Goal: Transaction & Acquisition: Purchase product/service

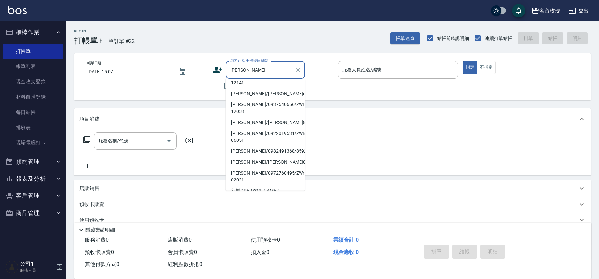
scroll to position [48, 0]
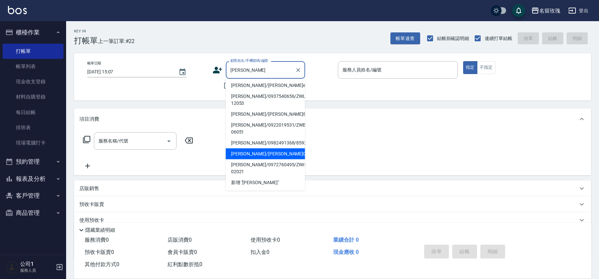
type input "[PERSON_NAME]/[PERSON_NAME]0998/0998"
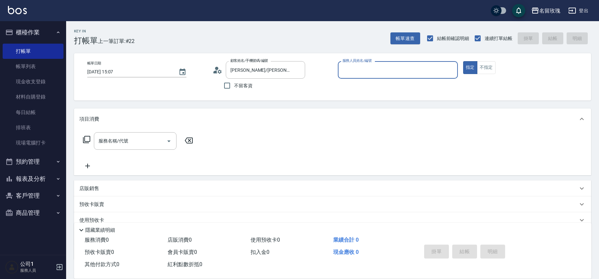
type input "公司1(無代號)"
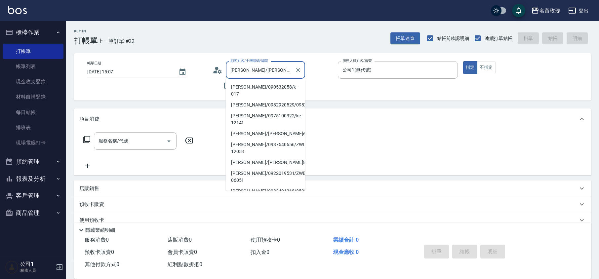
click at [249, 69] on input "[PERSON_NAME]/[PERSON_NAME]0998/0998" at bounding box center [260, 70] width 63 height 12
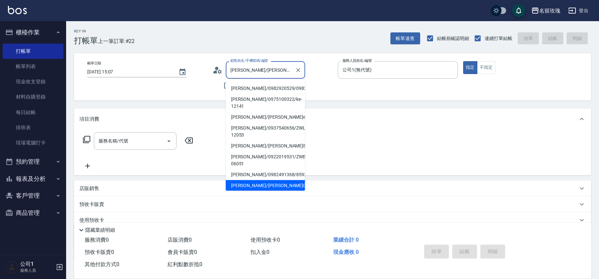
drag, startPoint x: 231, startPoint y: 71, endPoint x: 342, endPoint y: 79, distance: 111.3
click at [342, 79] on div "帳單日期 [DATE] 15:07 顧客姓名/手機號碼/編號 [PERSON_NAME]/[PERSON_NAME]0998/0998 顧客姓名/手機號碼/編…" at bounding box center [332, 76] width 501 height 31
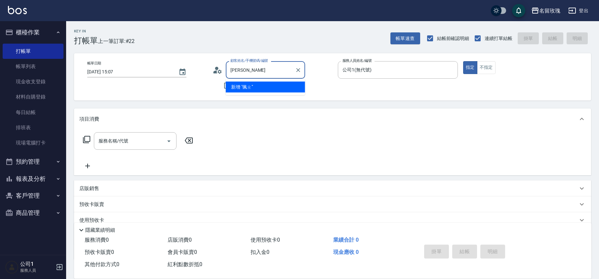
scroll to position [0, 0]
type input "秦"
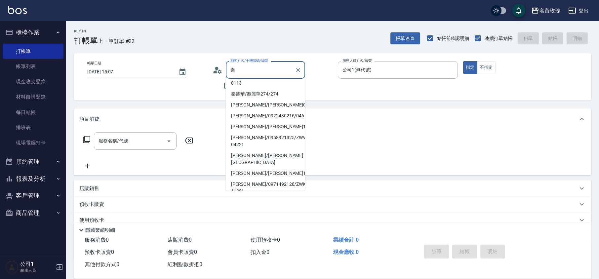
scroll to position [164, 0]
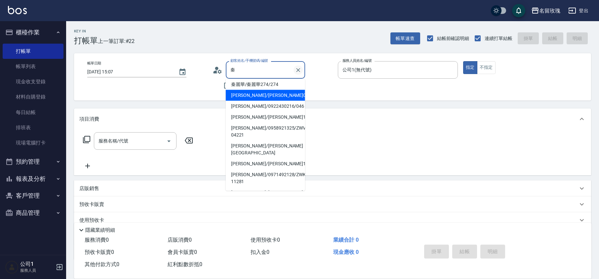
click at [296, 70] on icon "Clear" at bounding box center [298, 70] width 7 height 7
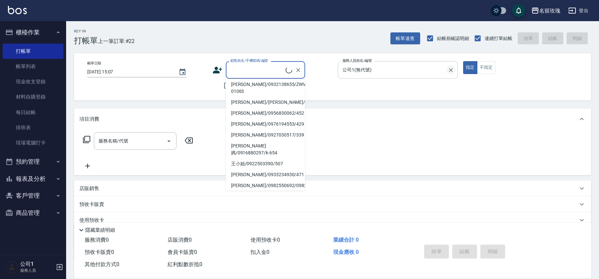
click at [449, 71] on icon "Clear" at bounding box center [451, 70] width 4 height 4
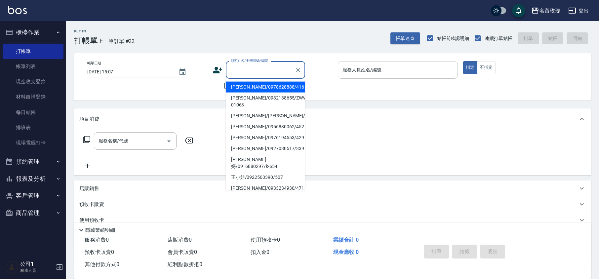
click at [259, 75] on input "顧客姓名/手機號碼/編號" at bounding box center [260, 70] width 63 height 12
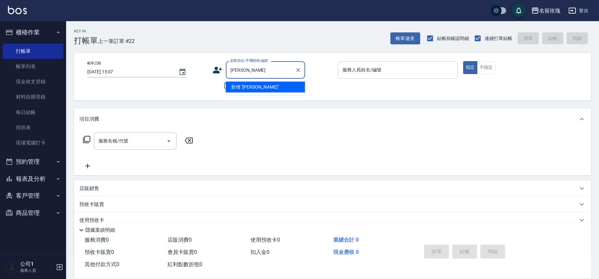
type input "陳"
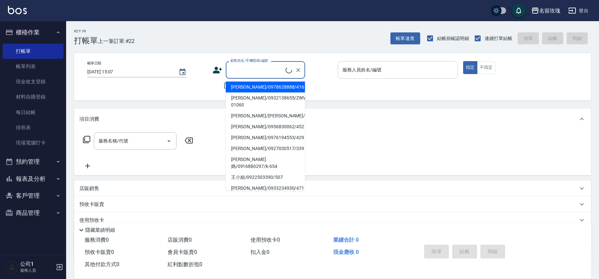
click at [278, 89] on li "[PERSON_NAME]/0978628888/416" at bounding box center [265, 87] width 79 height 11
type input "[PERSON_NAME]/0978628888/416"
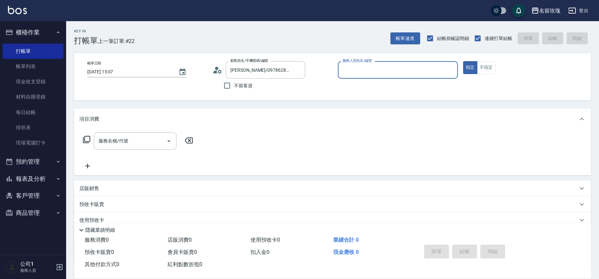
type input "ALICE-6"
click at [298, 71] on icon "Clear" at bounding box center [298, 70] width 7 height 7
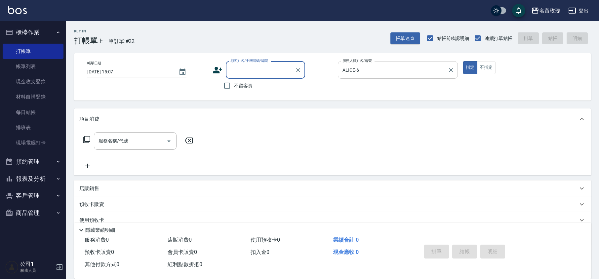
drag, startPoint x: 284, startPoint y: 90, endPoint x: 290, endPoint y: 90, distance: 5.6
click at [287, 90] on div "不留客資" at bounding box center [258, 86] width 93 height 14
click at [451, 71] on icon "Clear" at bounding box center [450, 70] width 7 height 7
click at [406, 84] on p at bounding box center [398, 82] width 120 height 7
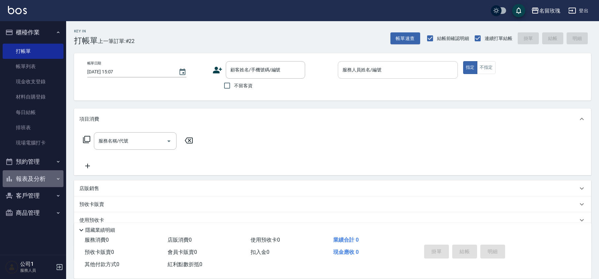
click at [28, 180] on button "報表及分析" at bounding box center [33, 178] width 61 height 17
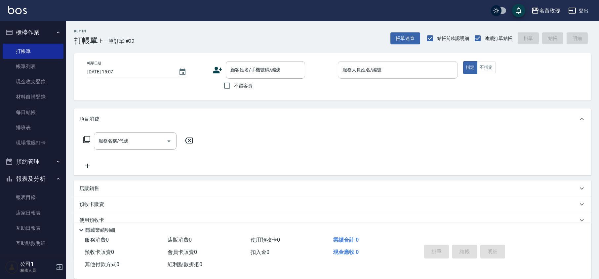
click at [32, 180] on button "報表及分析" at bounding box center [33, 178] width 61 height 17
click at [31, 196] on button "客戶管理" at bounding box center [33, 195] width 61 height 17
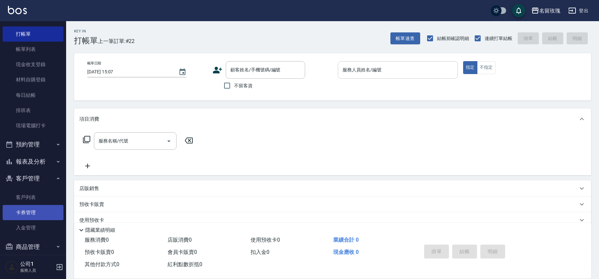
scroll to position [25, 0]
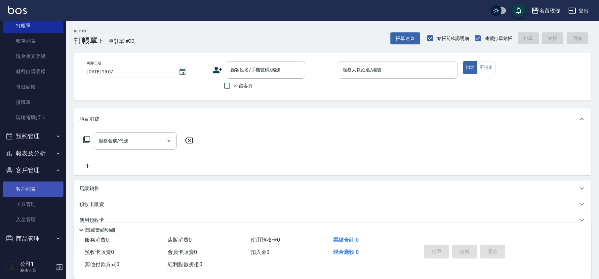
click at [38, 184] on link "客戶列表" at bounding box center [33, 188] width 61 height 15
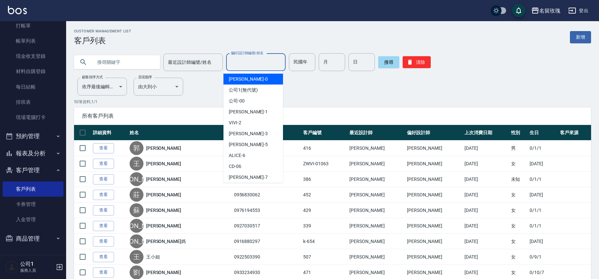
click at [244, 61] on input "偏好設計師編號/姓名" at bounding box center [256, 63] width 54 height 12
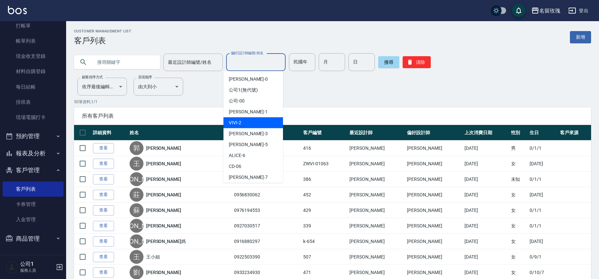
click at [250, 121] on div "VIVI -2" at bounding box center [252, 122] width 59 height 11
type input "VIVI-2"
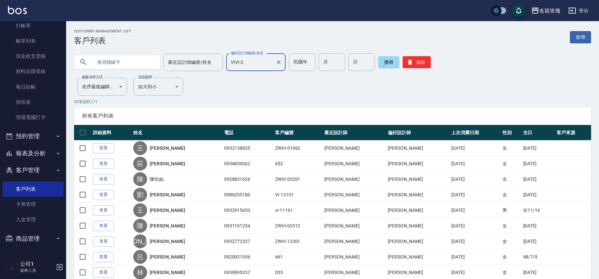
click at [110, 59] on input "text" at bounding box center [124, 62] width 62 height 18
type input "陳"
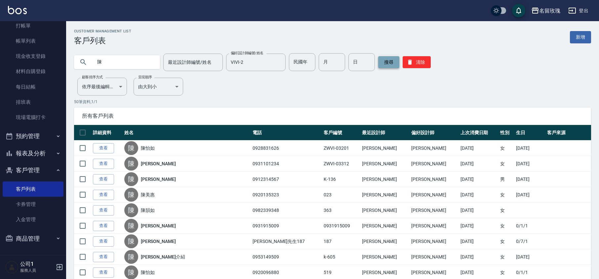
click at [383, 66] on button "搜尋" at bounding box center [388, 62] width 21 height 12
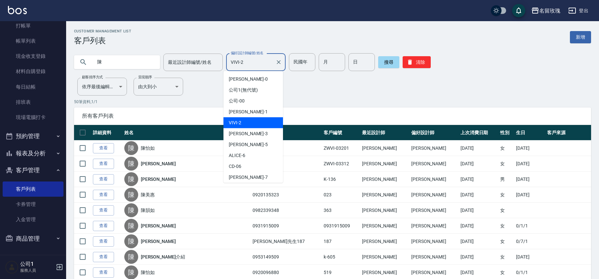
click at [267, 66] on input "VIVI-2" at bounding box center [251, 63] width 44 height 12
click at [247, 123] on div "VIVI -2" at bounding box center [252, 122] width 59 height 11
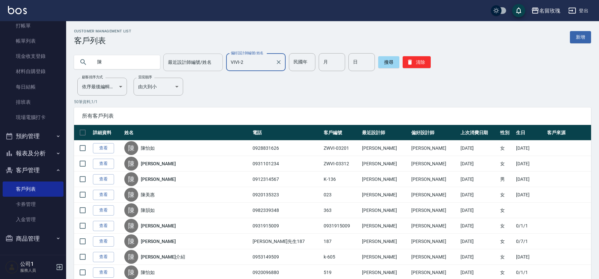
drag, startPoint x: 172, startPoint y: 60, endPoint x: 176, endPoint y: 66, distance: 6.8
click at [173, 62] on input "最近設計師編號/姓名" at bounding box center [193, 63] width 54 height 12
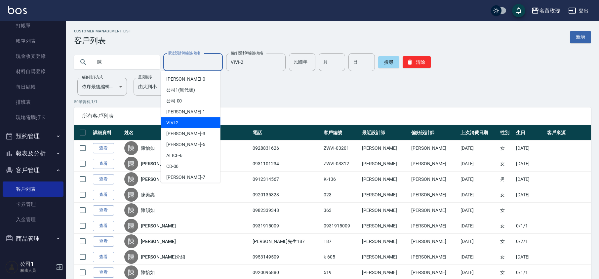
click at [190, 122] on div "VIVI -2" at bounding box center [190, 122] width 59 height 11
type input "VIVI-2"
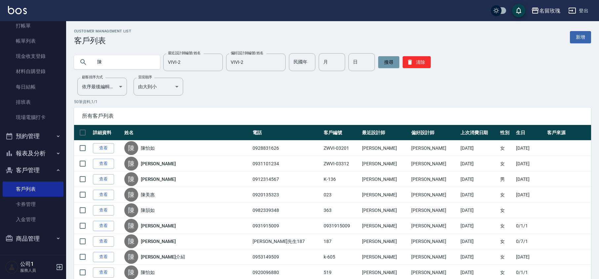
drag, startPoint x: 382, startPoint y: 64, endPoint x: 380, endPoint y: 71, distance: 7.6
click at [383, 64] on button "搜尋" at bounding box center [388, 62] width 21 height 12
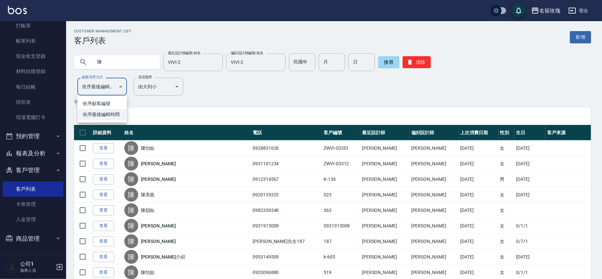
click at [90, 88] on div at bounding box center [301, 139] width 602 height 279
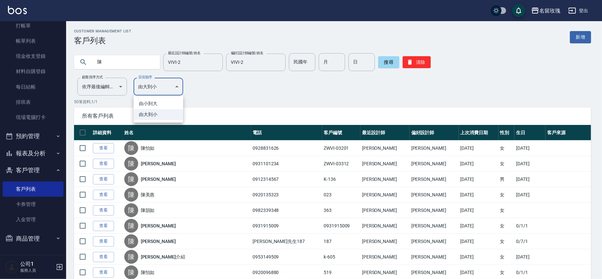
click at [151, 88] on div at bounding box center [301, 139] width 602 height 279
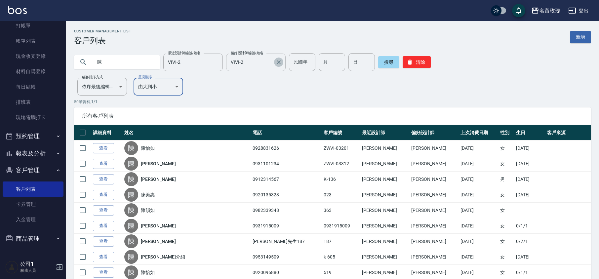
click at [280, 62] on button "Clear" at bounding box center [278, 61] width 9 height 9
click at [118, 68] on input "陳" at bounding box center [124, 62] width 62 height 18
click at [381, 63] on button "搜尋" at bounding box center [388, 62] width 21 height 12
click at [419, 61] on button "清除" at bounding box center [416, 62] width 28 height 12
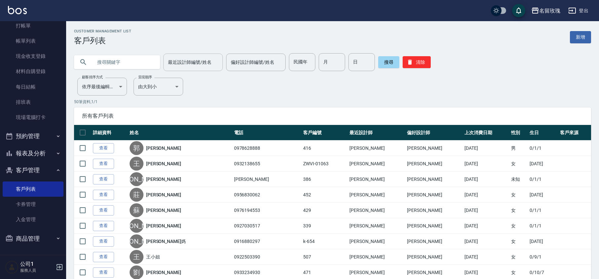
click at [183, 63] on div "最近設計師編號/姓名 最近設計師編號/姓名" at bounding box center [192, 63] width 59 height 18
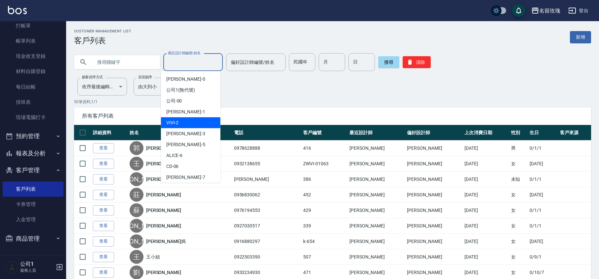
click at [180, 121] on div "VIVI -2" at bounding box center [190, 122] width 59 height 11
type input "VIVI-2"
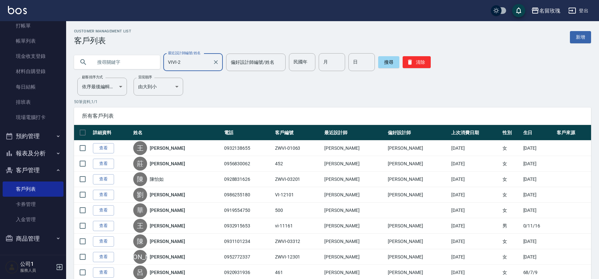
click at [122, 62] on input "text" at bounding box center [124, 62] width 62 height 18
type input "陳"
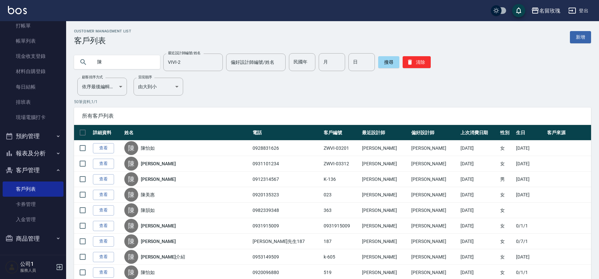
click at [120, 63] on input "陳" at bounding box center [124, 62] width 62 height 18
click at [150, 63] on input "陳" at bounding box center [124, 62] width 62 height 18
type input "\"
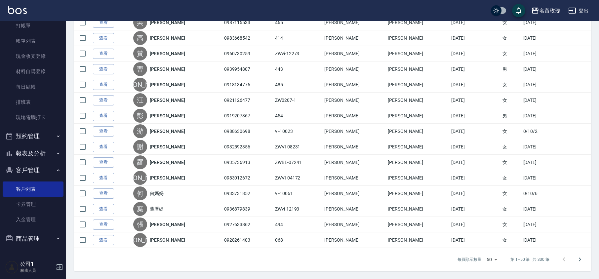
scroll to position [675, 0]
click at [576, 261] on icon "Go to next page" at bounding box center [580, 259] width 8 height 8
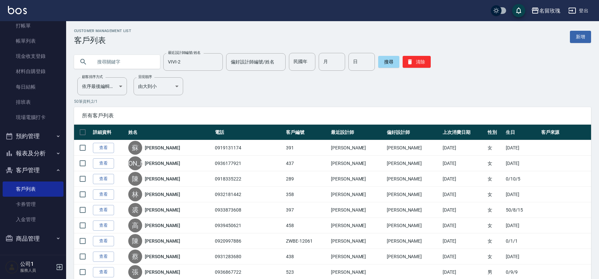
scroll to position [0, 0]
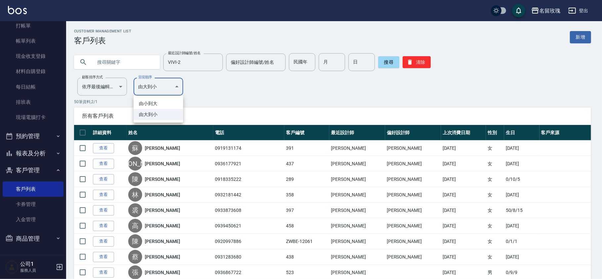
click at [174, 85] on div at bounding box center [301, 139] width 602 height 279
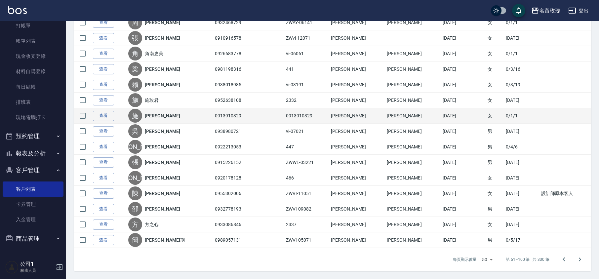
scroll to position [675, 0]
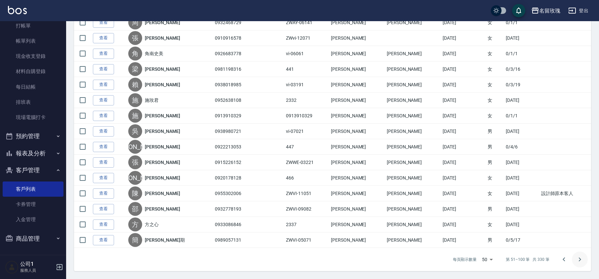
click at [582, 256] on icon "Go to next page" at bounding box center [580, 259] width 8 height 8
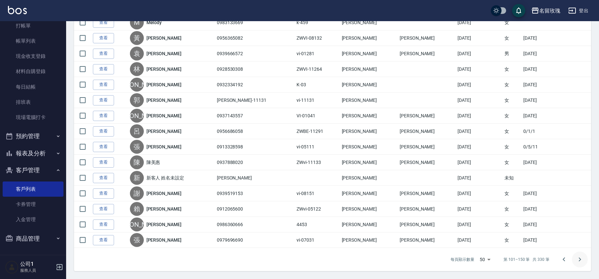
click at [579, 261] on icon "Go to next page" at bounding box center [580, 259] width 8 height 8
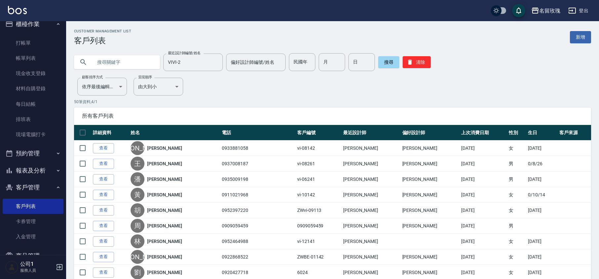
scroll to position [0, 0]
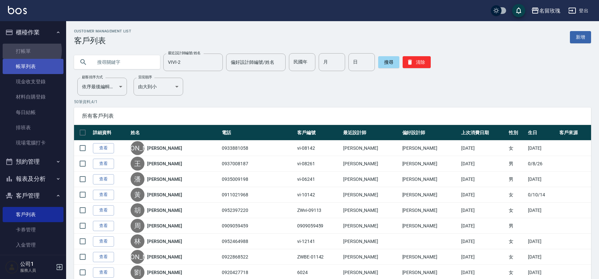
drag, startPoint x: 27, startPoint y: 51, endPoint x: 32, endPoint y: 63, distance: 13.1
click at [28, 51] on link "打帳單" at bounding box center [33, 51] width 61 height 15
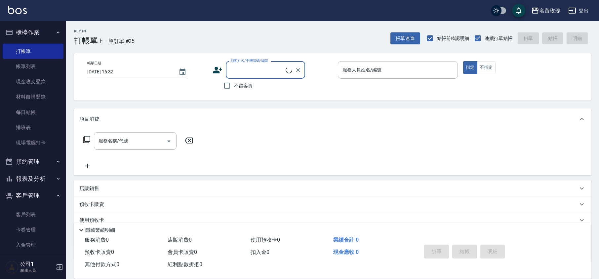
click at [28, 198] on button "客戶管理" at bounding box center [33, 195] width 61 height 17
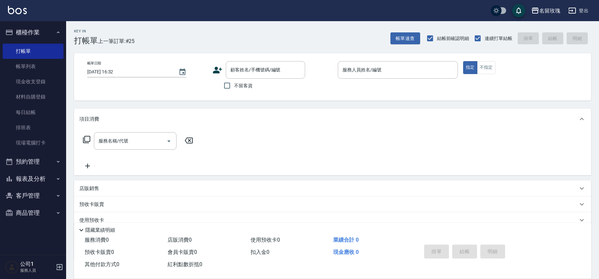
click at [307, 85] on div "顧客姓名/手機號碼/編號 顧客姓名/手機號碼/編號 不留客資" at bounding box center [272, 76] width 120 height 31
click at [108, 145] on input "服務名稱/代號" at bounding box center [130, 141] width 67 height 12
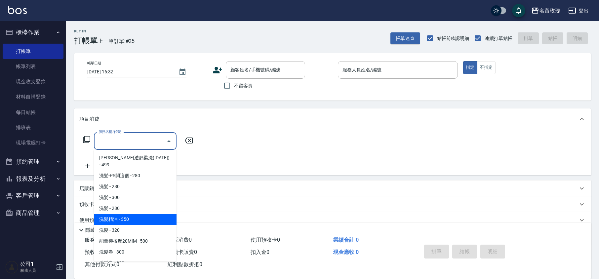
click at [136, 214] on span "洗髮精油 - 350" at bounding box center [135, 219] width 83 height 11
type input "洗髮精油(206)"
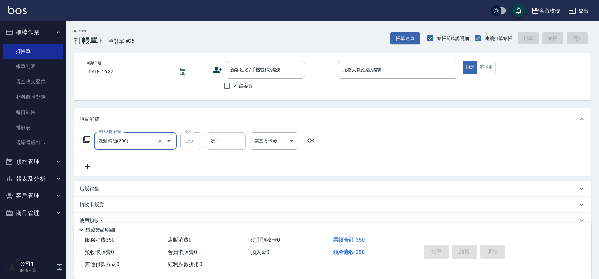
click at [216, 141] on div "洗-1 洗-1" at bounding box center [226, 141] width 40 height 18
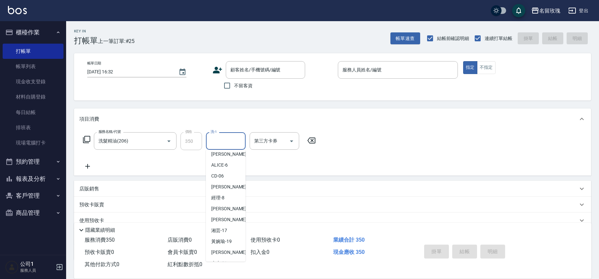
scroll to position [130, 0]
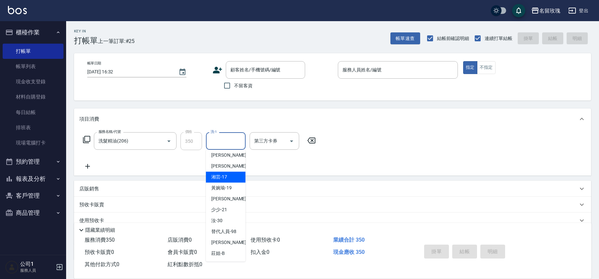
click at [224, 172] on div "湘芸 -17" at bounding box center [226, 176] width 40 height 11
type input "湘芸-17"
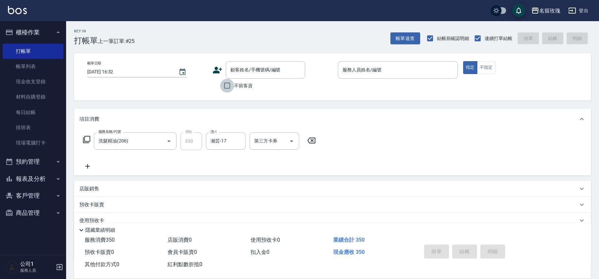
click at [233, 91] on input "不留客資" at bounding box center [227, 86] width 14 height 14
click at [297, 94] on div "帳單日期 [DATE] 16:32 顧客姓名/手機號碼/編號 顧客姓名/手機號碼/編號 不留客資 服務人員姓名/編號 服務人員姓名/編號 指定 不指定" at bounding box center [332, 76] width 517 height 47
click at [229, 85] on input "不留客資" at bounding box center [227, 86] width 14 height 14
checkbox input "false"
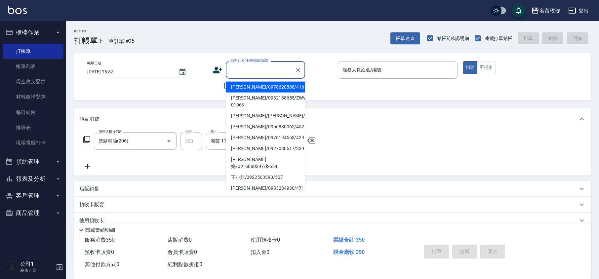
click at [239, 73] on input "顧客姓名/手機號碼/編號" at bounding box center [260, 70] width 63 height 12
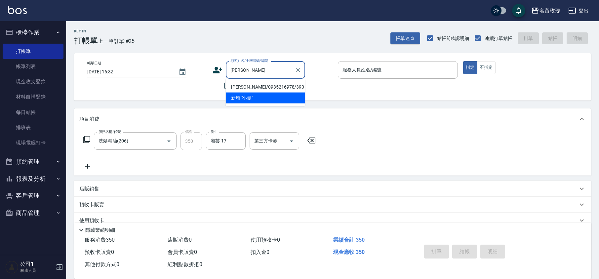
click at [245, 85] on li "[PERSON_NAME]/0935216978/390" at bounding box center [265, 87] width 79 height 11
type input "[PERSON_NAME]/0935216978/390"
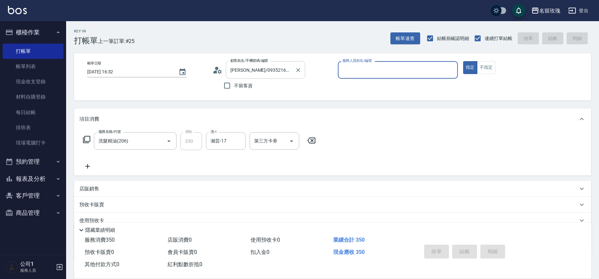
type input "[PERSON_NAME]老師-9"
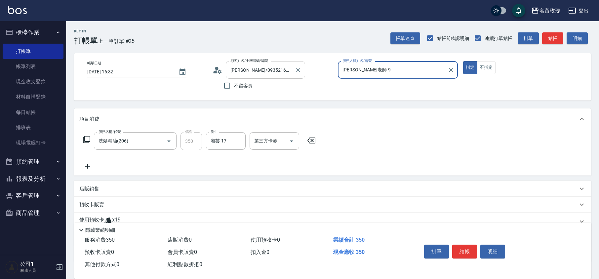
click at [258, 70] on input "[PERSON_NAME]/0935216978/390" at bounding box center [260, 70] width 63 height 12
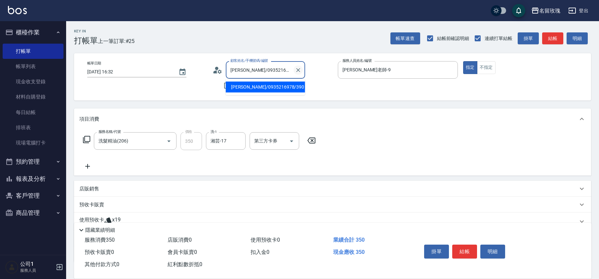
click at [297, 71] on icon "Clear" at bounding box center [298, 70] width 4 height 4
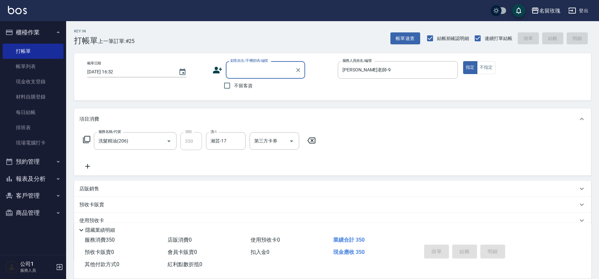
click at [276, 70] on input "顧客姓名/手機號碼/編號" at bounding box center [260, 70] width 63 height 12
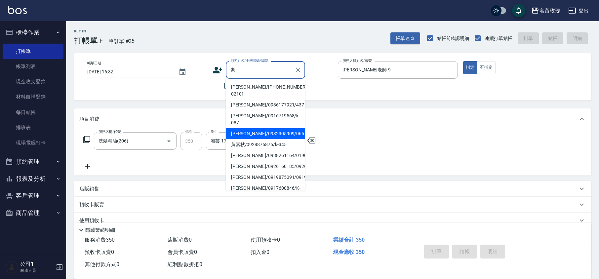
click at [268, 128] on li "[PERSON_NAME]/0932305909/065" at bounding box center [265, 133] width 79 height 11
type input "[PERSON_NAME]/0932305909/065"
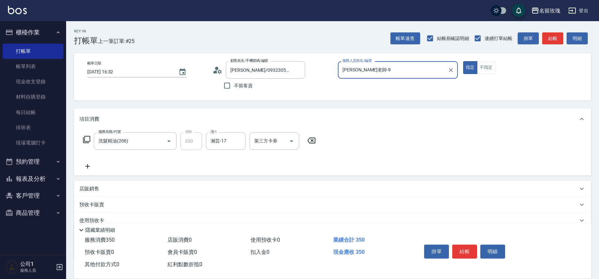
type input "KELLY-5"
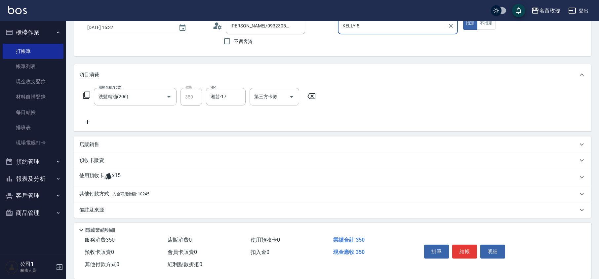
scroll to position [45, 0]
click at [122, 187] on div "項目消費 服務名稱/代號 洗髮精油(206) 服務名稱/代號 價格 350 價格 洗-1 湘芸-17 洗-1 第三方卡券 第三方卡券 店販銷售 服務人員姓名/…" at bounding box center [332, 140] width 517 height 154
click at [118, 175] on span "x15" at bounding box center [116, 176] width 9 height 10
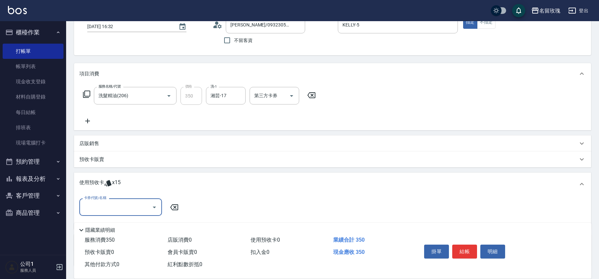
scroll to position [0, 0]
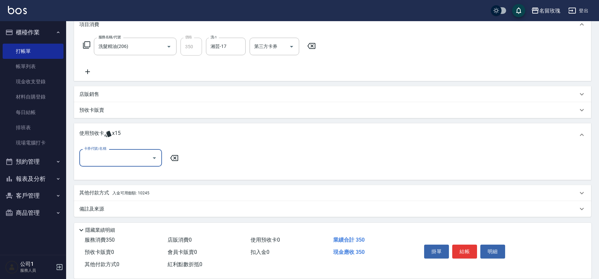
click at [99, 163] on input "卡券代號/名稱" at bounding box center [115, 158] width 67 height 12
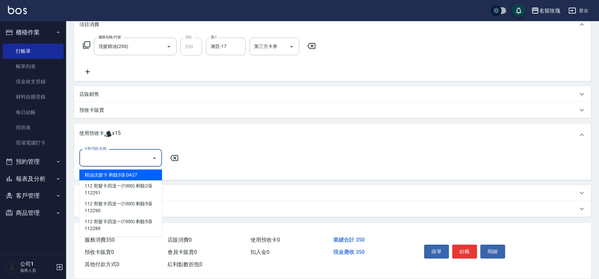
click at [100, 163] on input "卡券代號/名稱" at bounding box center [115, 158] width 67 height 12
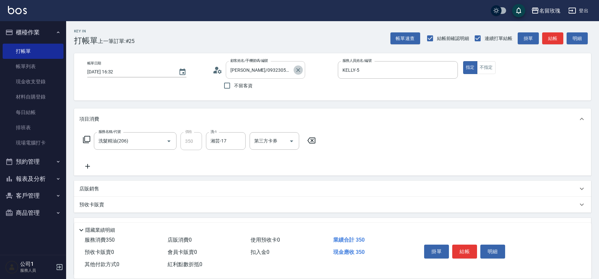
click at [298, 73] on icon "Clear" at bounding box center [298, 70] width 7 height 7
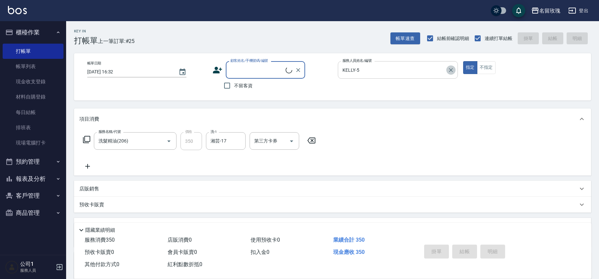
click at [452, 71] on icon "Clear" at bounding box center [451, 70] width 4 height 4
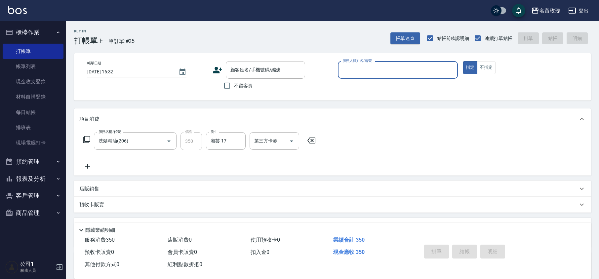
click at [252, 89] on div "不留客資" at bounding box center [258, 86] width 93 height 14
click at [241, 84] on span "不留客資" at bounding box center [243, 85] width 19 height 7
click at [234, 84] on input "不留客資" at bounding box center [227, 86] width 14 height 14
checkbox input "true"
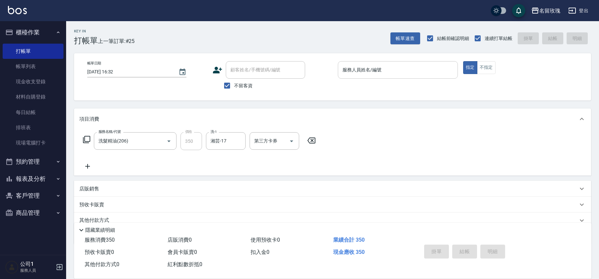
click at [290, 84] on div "不留客資" at bounding box center [258, 86] width 93 height 14
click at [353, 69] on input "服務人員姓名/編號" at bounding box center [398, 70] width 114 height 12
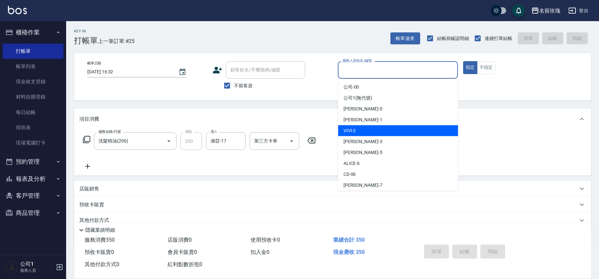
click at [357, 129] on div "VIVI -2" at bounding box center [398, 130] width 120 height 11
type input "VIVI-2"
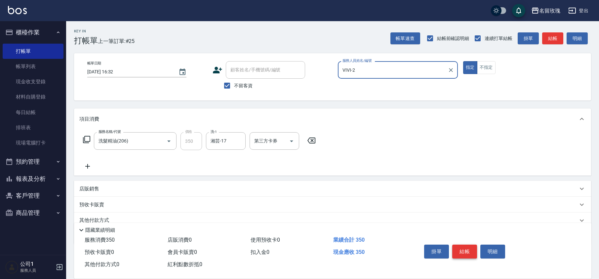
click at [468, 251] on button "結帳" at bounding box center [464, 252] width 25 height 14
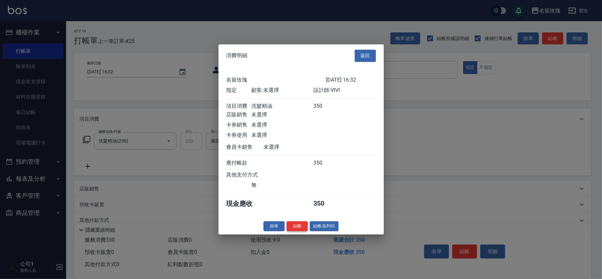
click at [292, 226] on button "結帳" at bounding box center [296, 226] width 21 height 10
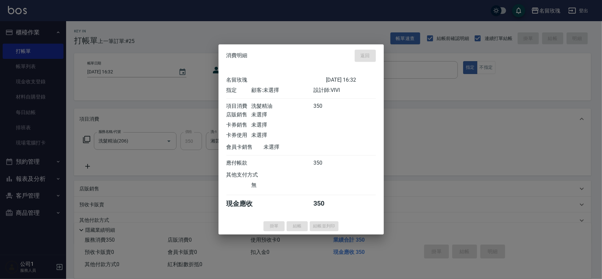
type input "[DATE] 16:40"
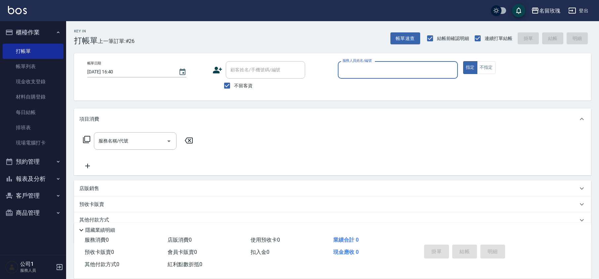
type input "ㄅ"
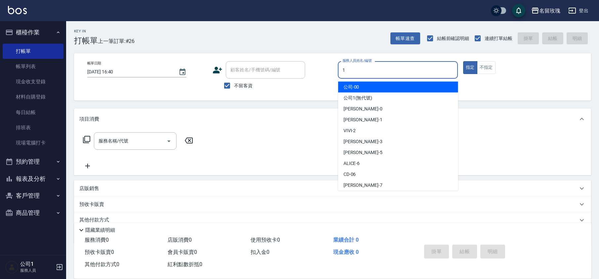
type input "[PERSON_NAME]-1"
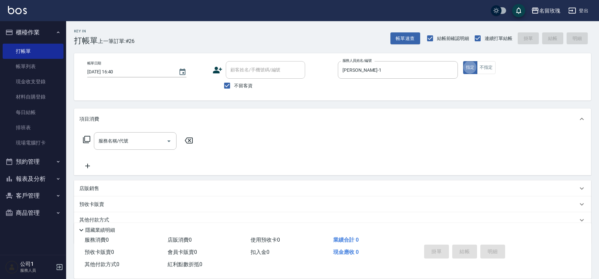
type button "true"
click at [138, 137] on input "服務名稱/代號" at bounding box center [130, 141] width 67 height 12
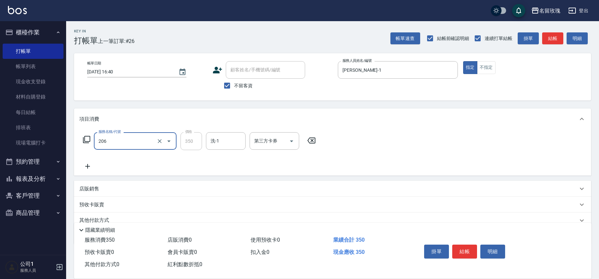
type input "洗髮精油(206)"
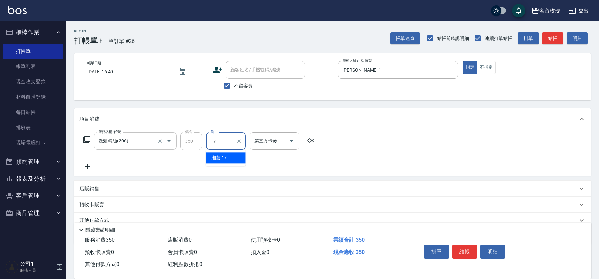
type input "湘芸-17"
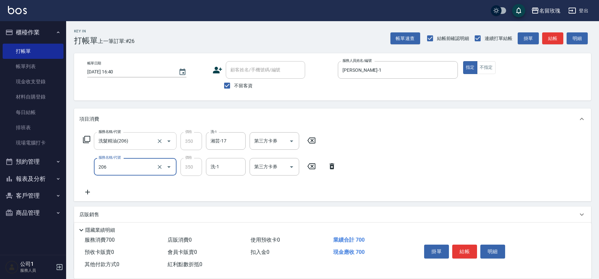
type input "洗髮精油(206)"
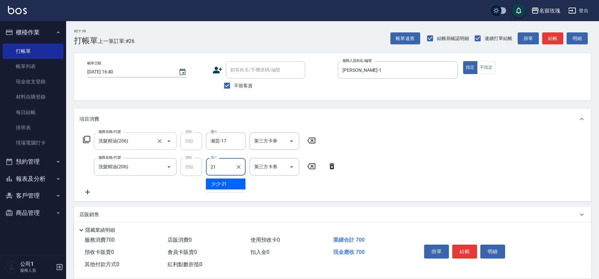
type input "少少-21"
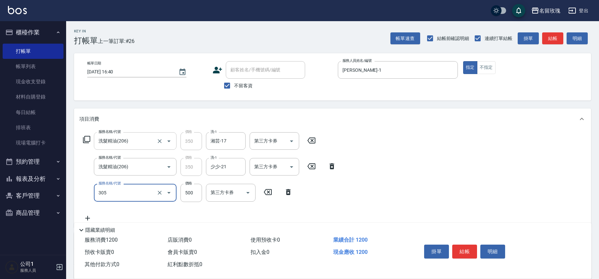
type input "剪髮(305)"
type input "700"
click at [463, 250] on button "結帳" at bounding box center [464, 252] width 25 height 14
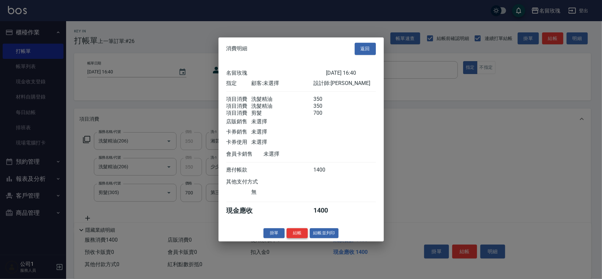
click at [299, 237] on button "結帳" at bounding box center [296, 233] width 21 height 10
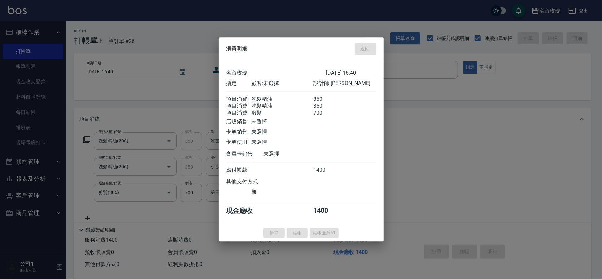
type input "[DATE] 18:02"
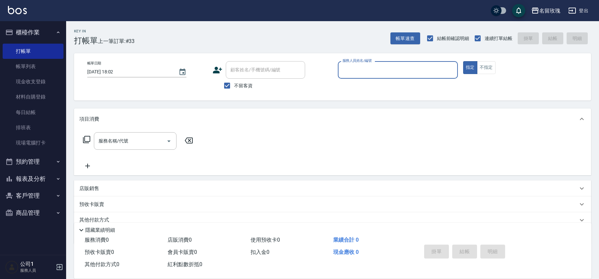
scroll to position [27, 0]
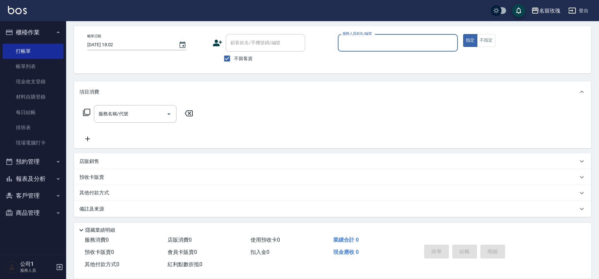
click at [106, 165] on div "店販銷售" at bounding box center [332, 161] width 517 height 16
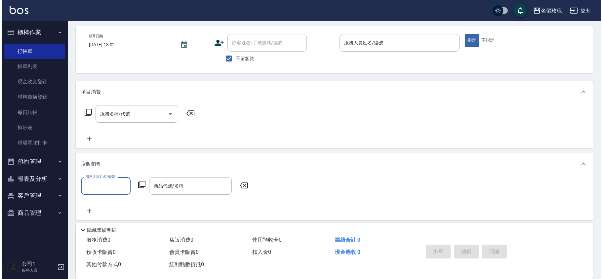
scroll to position [0, 0]
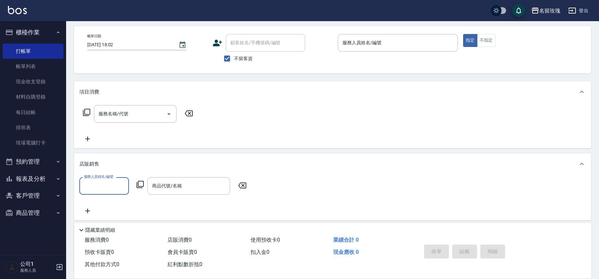
click at [140, 183] on icon at bounding box center [140, 184] width 8 height 8
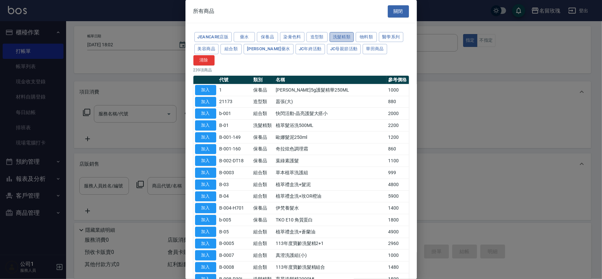
click at [340, 36] on button "洗髮精類" at bounding box center [341, 37] width 24 height 10
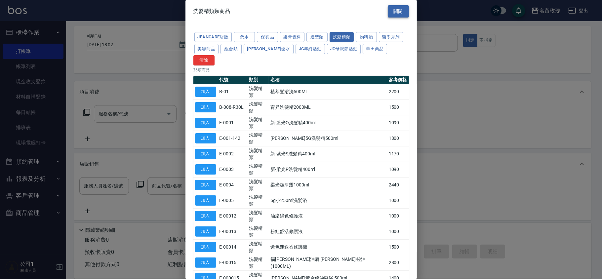
click at [397, 8] on button "關閉" at bounding box center [398, 11] width 21 height 12
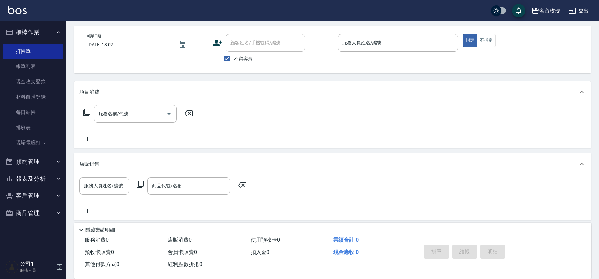
click at [236, 61] on span "不留客資" at bounding box center [243, 58] width 19 height 7
click at [234, 61] on input "不留客資" at bounding box center [227, 59] width 14 height 14
checkbox input "false"
click at [249, 44] on input "顧客姓名/手機號碼/編號" at bounding box center [260, 43] width 63 height 12
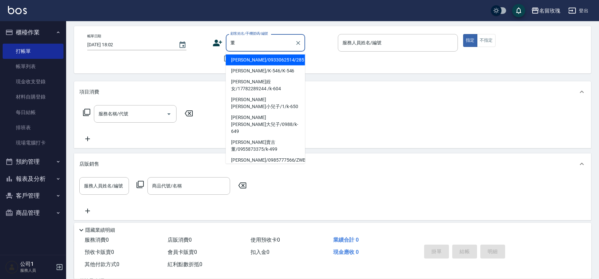
click at [250, 59] on li "[PERSON_NAME]/0933062514/285" at bounding box center [265, 60] width 79 height 11
type input "[PERSON_NAME]/0933062514/285"
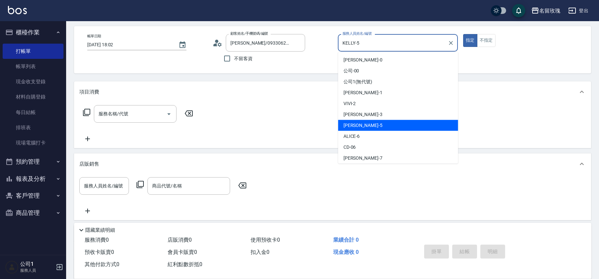
click at [363, 40] on input "KELLY-5" at bounding box center [393, 43] width 104 height 12
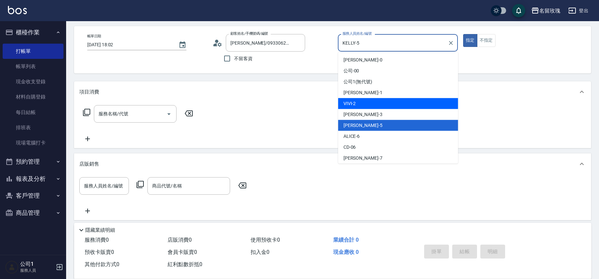
click at [356, 102] on div "VIVI -2" at bounding box center [398, 103] width 120 height 11
type input "VIVI-2"
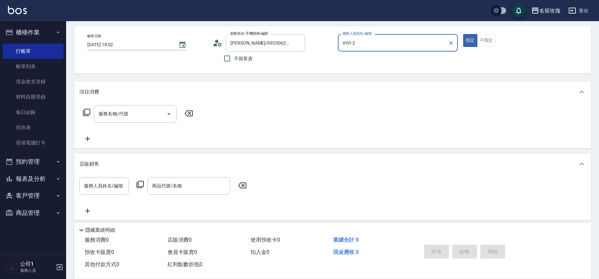
click at [81, 113] on div "服務名稱/代號 服務名稱/代號" at bounding box center [138, 114] width 118 height 18
click at [85, 112] on icon at bounding box center [87, 112] width 8 height 8
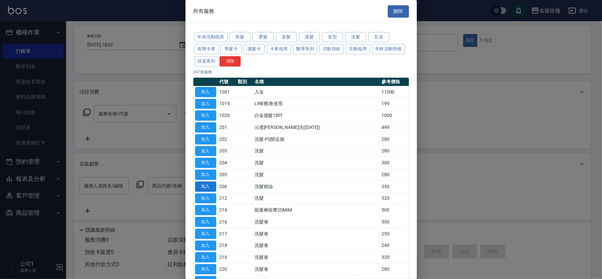
drag, startPoint x: 209, startPoint y: 182, endPoint x: 206, endPoint y: 188, distance: 7.7
click at [207, 188] on td "加入" at bounding box center [205, 186] width 24 height 12
click at [206, 188] on button "加入" at bounding box center [205, 186] width 21 height 10
type input "洗髮精油(206)"
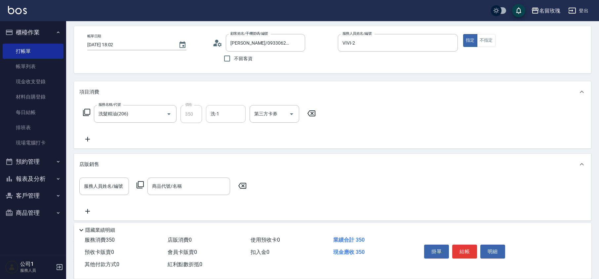
drag, startPoint x: 210, startPoint y: 114, endPoint x: 215, endPoint y: 119, distance: 7.2
click at [211, 114] on div "洗-1 洗-1" at bounding box center [226, 114] width 40 height 18
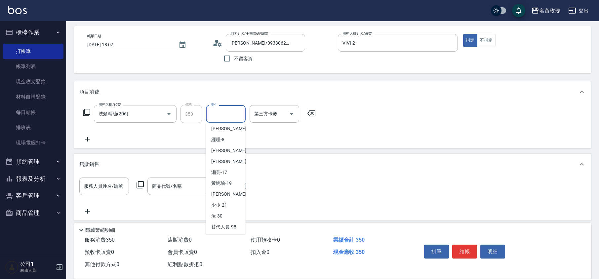
scroll to position [130, 0]
click at [227, 159] on div "湘芸 -17" at bounding box center [226, 160] width 40 height 11
type input "湘芸-17"
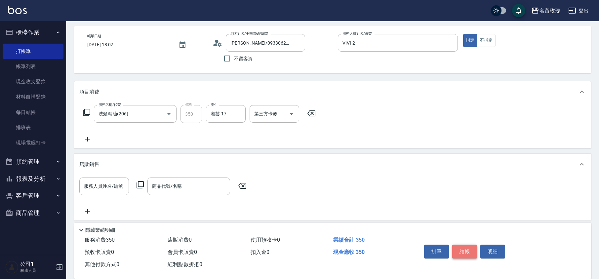
click at [457, 251] on button "結帳" at bounding box center [464, 252] width 25 height 14
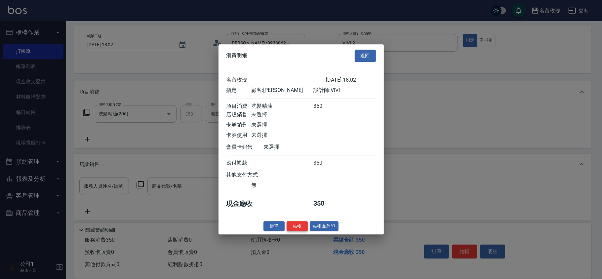
click at [295, 228] on button "結帳" at bounding box center [296, 226] width 21 height 10
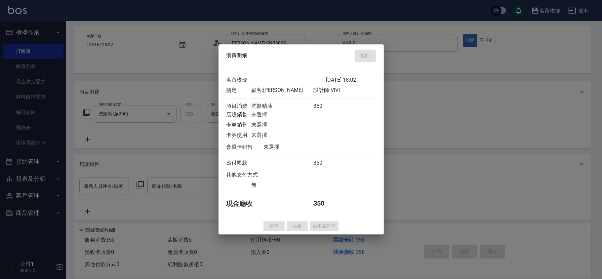
type input "[DATE] 18:26"
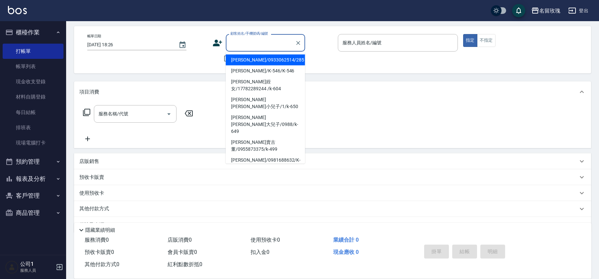
click at [242, 36] on div "顧客姓名/手機號碼/編號 顧客姓名/手機號碼/編號" at bounding box center [265, 43] width 79 height 18
click at [334, 54] on div "帳單日期 [DATE] 18:26 顧客姓名/手機號碼/編號 顧客姓名/手機號碼/編號 不留客資 服務人員姓名/編號 服務人員姓名/編號 指定 不指定" at bounding box center [332, 49] width 501 height 31
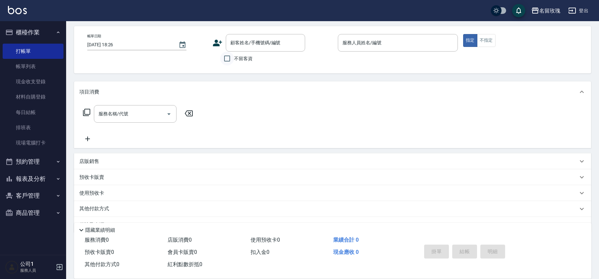
click at [225, 57] on input "不留客資" at bounding box center [227, 59] width 14 height 14
checkbox input "true"
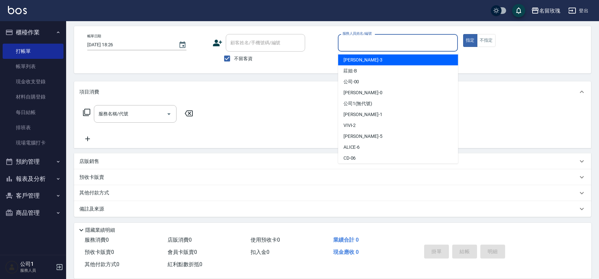
click at [360, 44] on input "服務人員姓名/編號" at bounding box center [398, 43] width 114 height 12
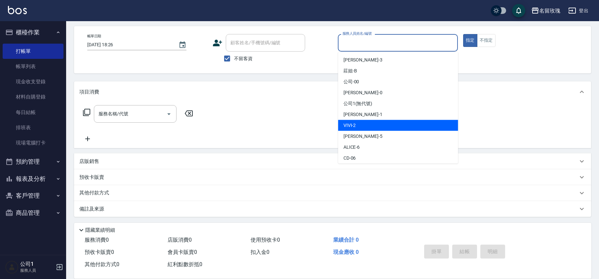
click at [356, 123] on div "VIVI -2" at bounding box center [398, 125] width 120 height 11
type input "VIVI-2"
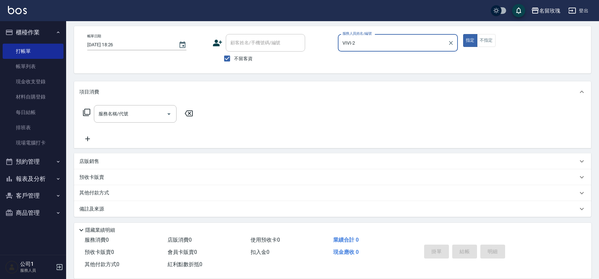
click at [85, 112] on icon at bounding box center [86, 112] width 7 height 7
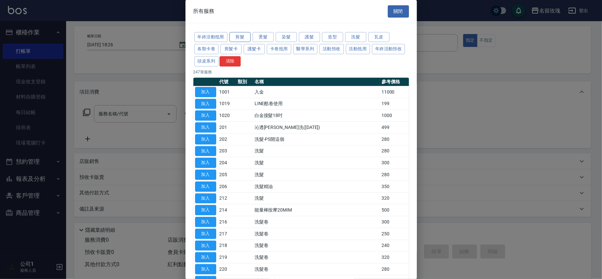
click at [237, 36] on button "剪髮" at bounding box center [239, 37] width 21 height 10
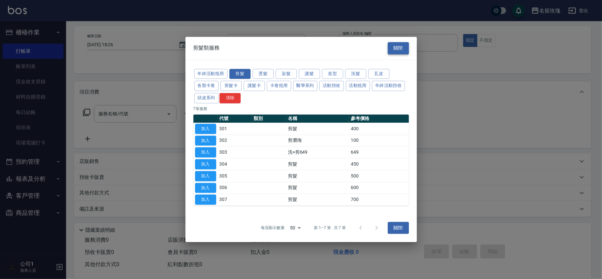
click at [390, 47] on button "關閉" at bounding box center [398, 48] width 21 height 12
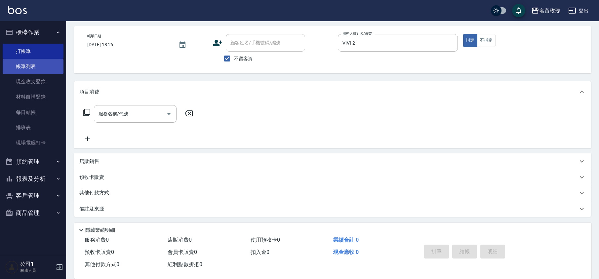
click at [31, 66] on link "帳單列表" at bounding box center [33, 66] width 61 height 15
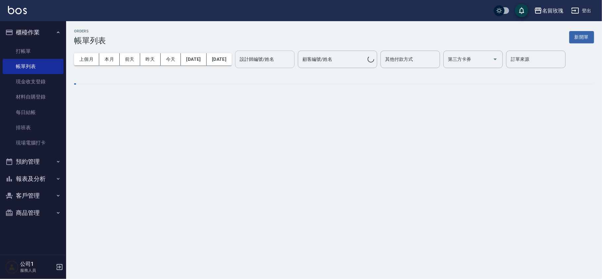
click at [270, 61] on div "設計師編號/姓名 設計師編號/姓名" at bounding box center [264, 60] width 59 height 18
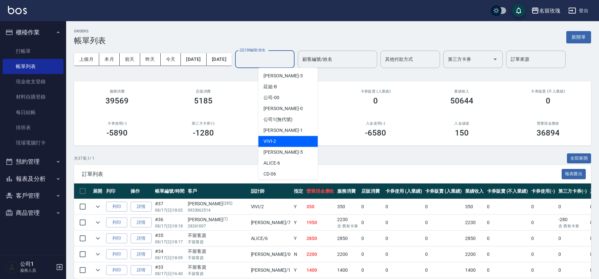
click at [292, 142] on div "VIVI -2" at bounding box center [287, 141] width 59 height 11
type input "VIVI-2"
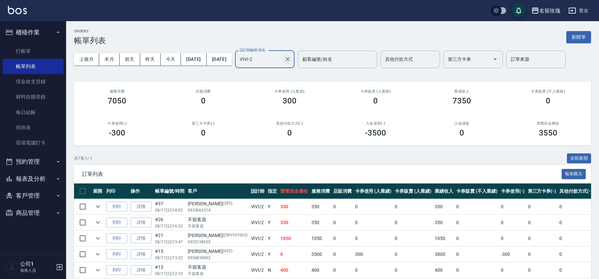
click at [291, 60] on icon "Clear" at bounding box center [287, 59] width 7 height 7
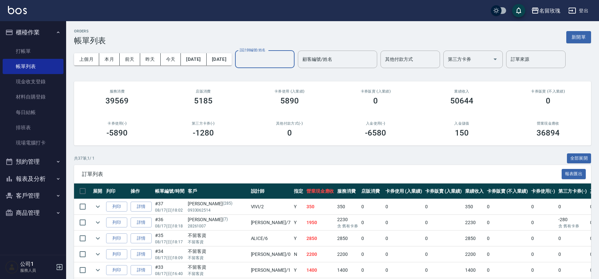
click at [286, 59] on input "設計師編號/姓名" at bounding box center [265, 60] width 54 height 12
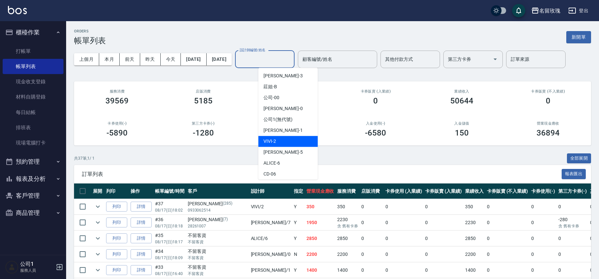
click at [287, 139] on div "VIVI -2" at bounding box center [287, 141] width 59 height 11
type input "VIVI-2"
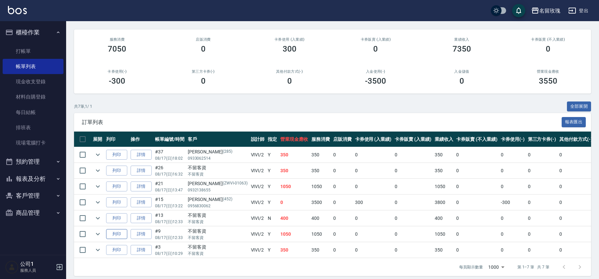
scroll to position [65, 0]
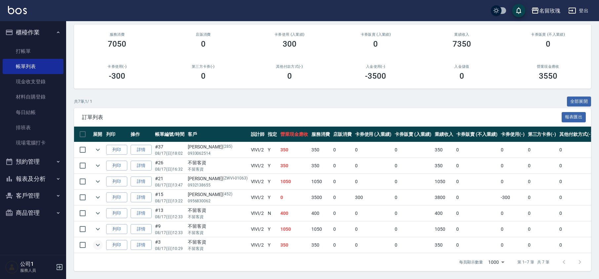
click at [98, 241] on icon "expand row" at bounding box center [98, 245] width 8 height 8
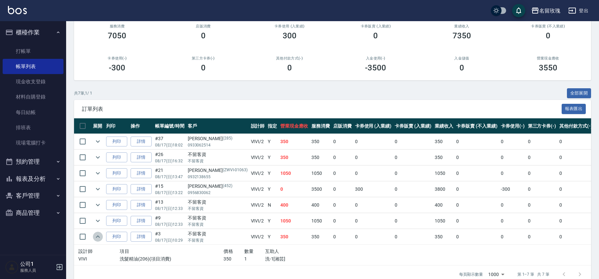
click at [98, 237] on icon "expand row" at bounding box center [98, 236] width 4 height 2
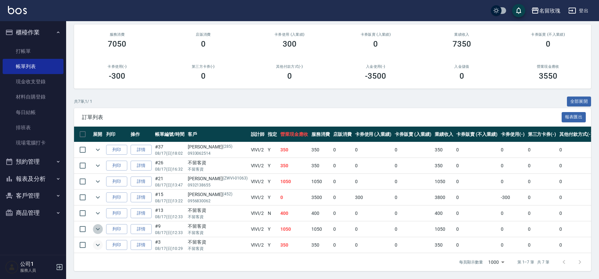
click at [97, 225] on icon "expand row" at bounding box center [98, 229] width 8 height 8
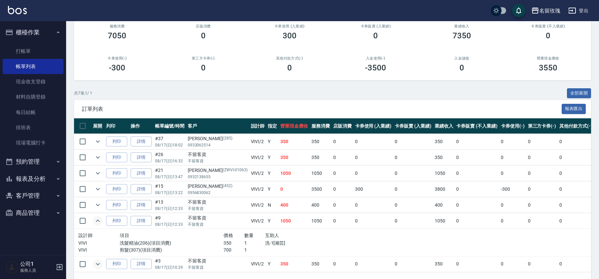
click at [97, 223] on icon "expand row" at bounding box center [98, 221] width 8 height 8
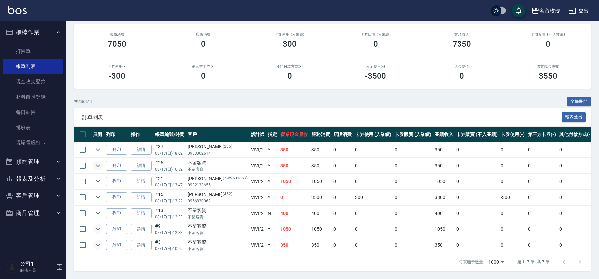
click at [99, 162] on icon "expand row" at bounding box center [98, 166] width 8 height 8
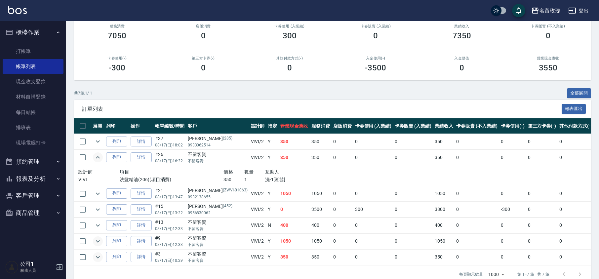
click at [100, 155] on icon "expand row" at bounding box center [98, 157] width 8 height 8
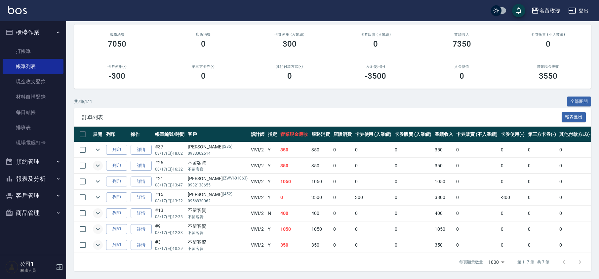
drag, startPoint x: 91, startPoint y: 204, endPoint x: 98, endPoint y: 207, distance: 7.6
click at [93, 206] on tr "列印 詳情 #13 08/17 (日) 12:33 不留客資 不留客資 VIVI /2 [DEMOGRAPHIC_DATA] 400 0 0 0 400 0 …" at bounding box center [364, 214] width 581 height 16
click at [100, 209] on icon "expand row" at bounding box center [98, 213] width 8 height 8
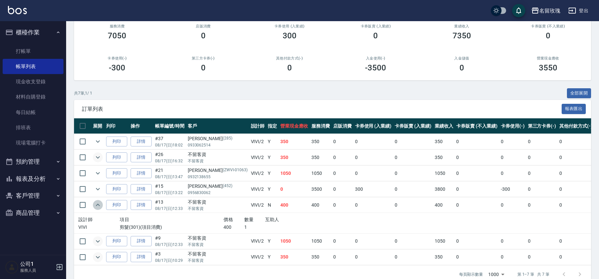
click at [99, 208] on icon "expand row" at bounding box center [98, 205] width 8 height 8
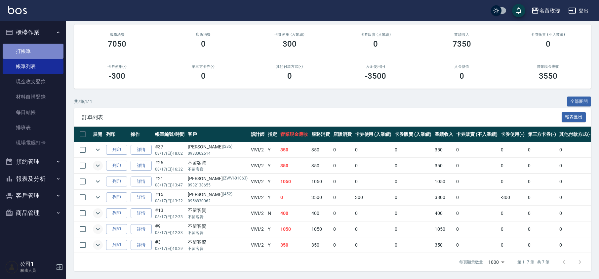
click at [30, 54] on link "打帳單" at bounding box center [33, 51] width 61 height 15
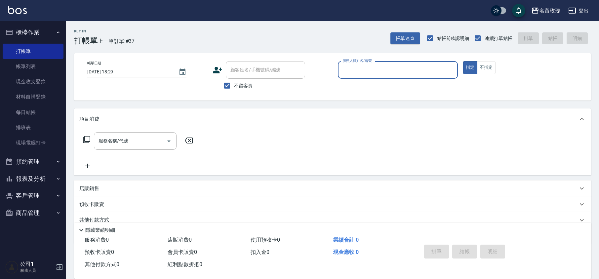
click at [388, 71] on input "服務人員姓名/編號" at bounding box center [398, 70] width 114 height 12
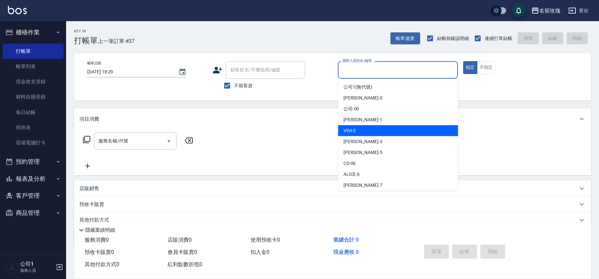
click at [356, 130] on div "VIVI -2" at bounding box center [398, 130] width 120 height 11
type input "VIVI-2"
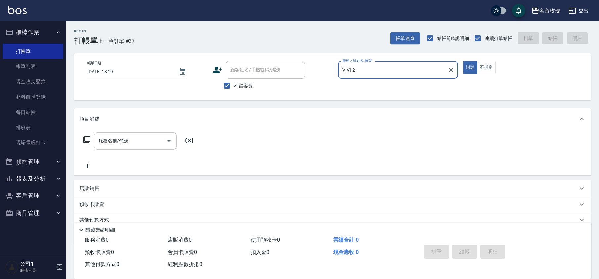
click at [102, 144] on input "服務名稱/代號" at bounding box center [130, 141] width 67 height 12
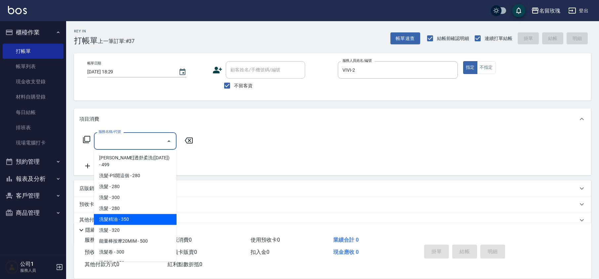
click at [130, 214] on span "洗髮精油 - 350" at bounding box center [135, 219] width 83 height 11
type input "洗髮精油(206)"
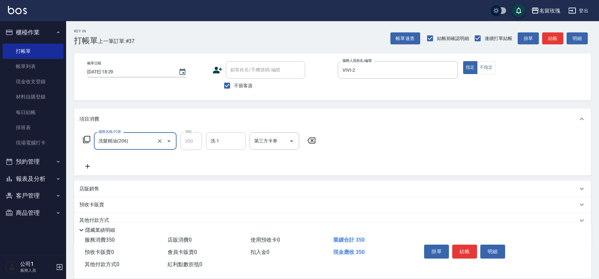
drag, startPoint x: 228, startPoint y: 145, endPoint x: 226, endPoint y: 149, distance: 4.9
click at [227, 145] on input "洗-1" at bounding box center [226, 141] width 34 height 12
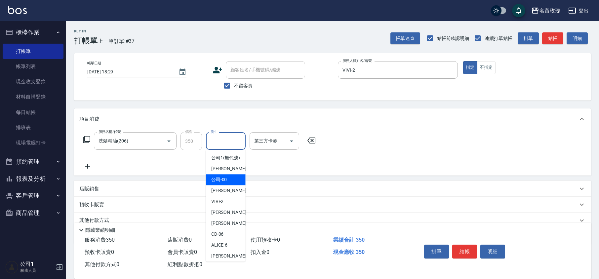
scroll to position [130, 0]
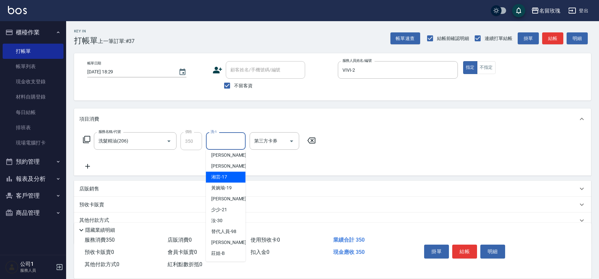
click at [224, 174] on span "湘芸 -17" at bounding box center [219, 176] width 16 height 7
type input "湘芸-17"
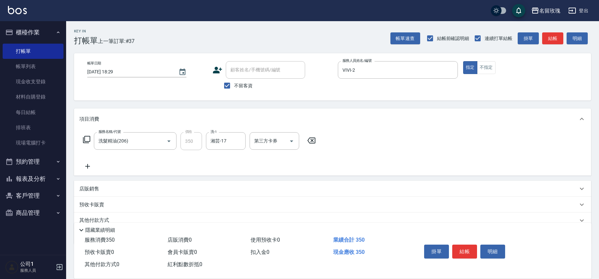
click at [84, 165] on icon at bounding box center [87, 166] width 17 height 8
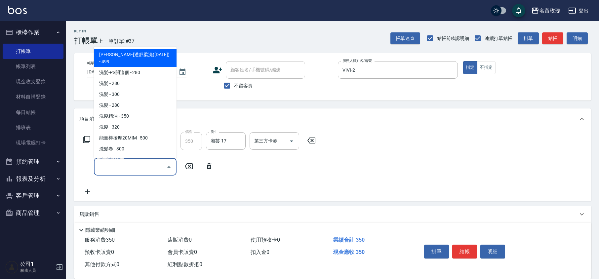
click at [110, 167] on input "服務名稱/代號" at bounding box center [130, 167] width 67 height 12
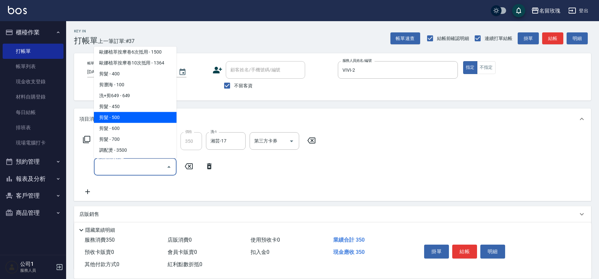
scroll to position [352, 0]
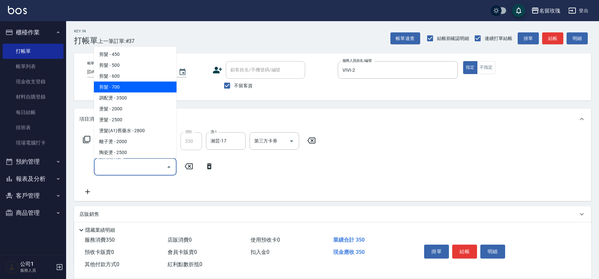
click at [127, 82] on span "剪髮 - 700" at bounding box center [135, 87] width 83 height 11
type input "剪髮(307)"
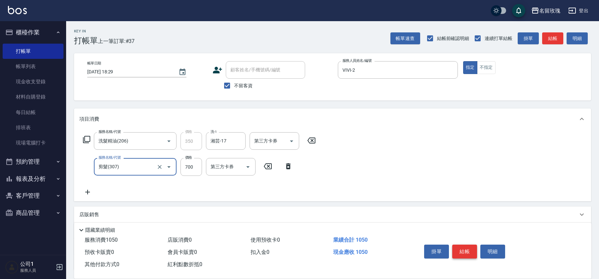
click at [465, 246] on button "結帳" at bounding box center [464, 252] width 25 height 14
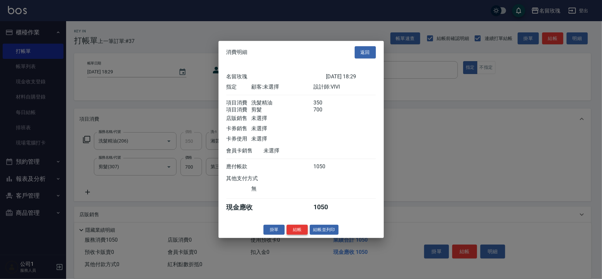
click at [299, 233] on button "結帳" at bounding box center [296, 229] width 21 height 10
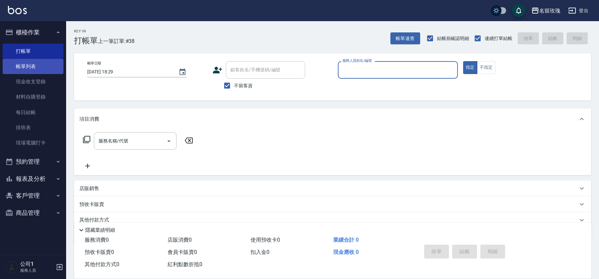
click at [36, 69] on link "帳單列表" at bounding box center [33, 66] width 61 height 15
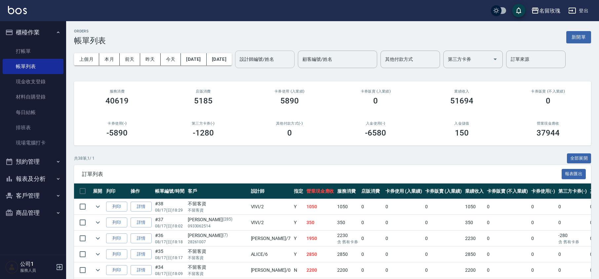
click at [286, 63] on input "設計師編號/姓名" at bounding box center [265, 60] width 54 height 12
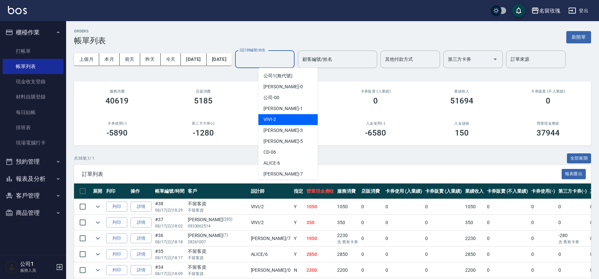
click at [287, 118] on div "VIVI -2" at bounding box center [287, 119] width 59 height 11
type input "VIVI-2"
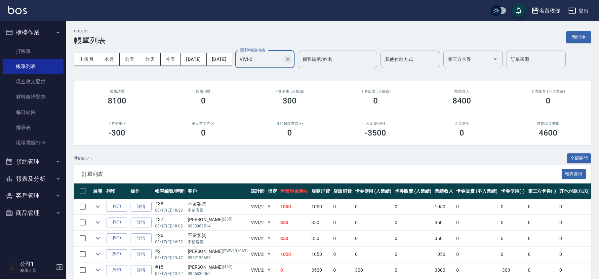
click at [291, 60] on icon "Clear" at bounding box center [287, 59] width 7 height 7
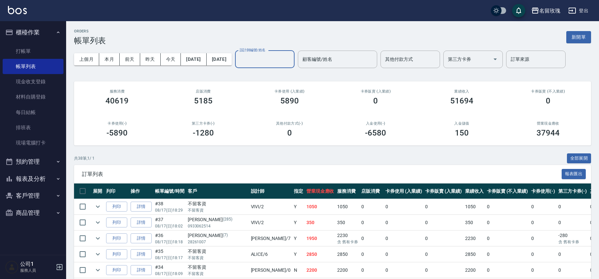
drag, startPoint x: 44, startPoint y: 173, endPoint x: 44, endPoint y: 183, distance: 9.6
click at [44, 174] on button "報表及分析" at bounding box center [33, 178] width 61 height 17
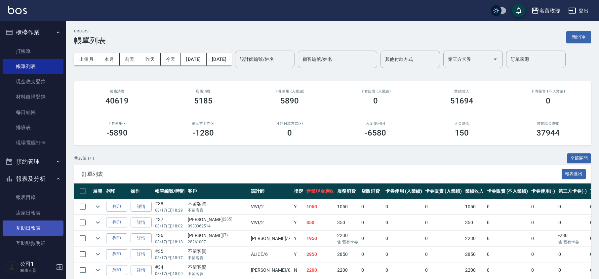
click at [31, 227] on link "互助日報表" at bounding box center [33, 227] width 61 height 15
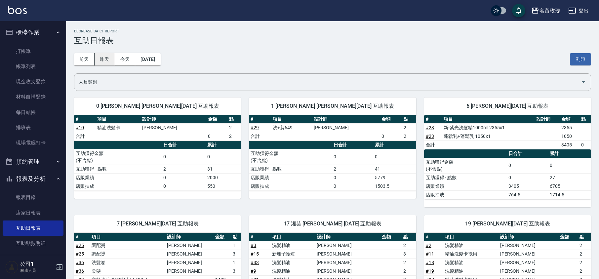
click at [102, 60] on button "昨天" at bounding box center [105, 59] width 20 height 12
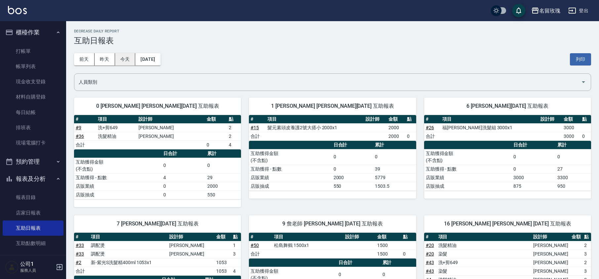
click at [133, 58] on button "今天" at bounding box center [125, 59] width 20 height 12
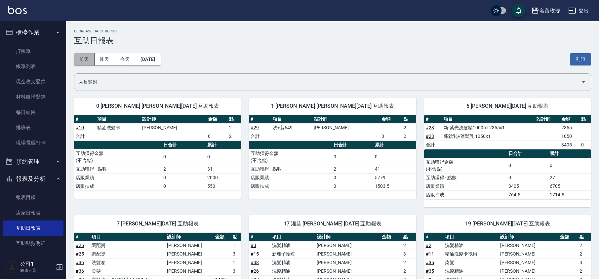
click at [83, 58] on button "前天" at bounding box center [84, 59] width 20 height 12
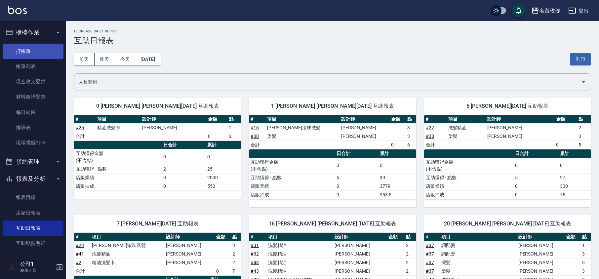
click at [22, 55] on link "打帳單" at bounding box center [33, 51] width 61 height 15
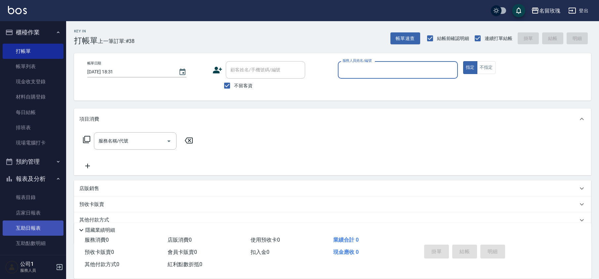
click at [25, 225] on link "互助日報表" at bounding box center [33, 227] width 61 height 15
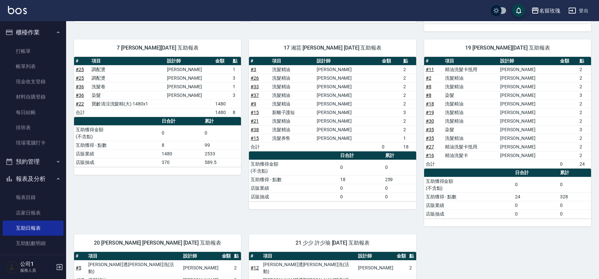
scroll to position [176, 0]
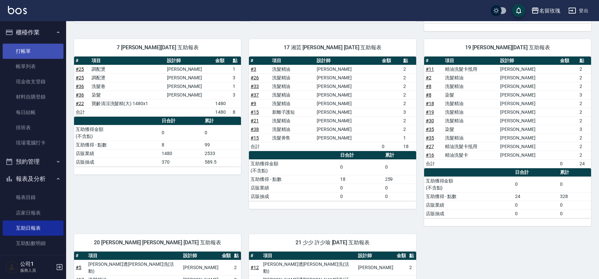
click at [23, 50] on link "打帳單" at bounding box center [33, 51] width 61 height 15
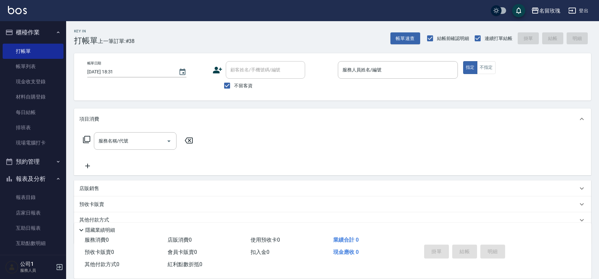
click at [298, 148] on div "服務名稱/代號 服務名稱/代號" at bounding box center [332, 153] width 517 height 46
